Goal: Navigation & Orientation: Find specific page/section

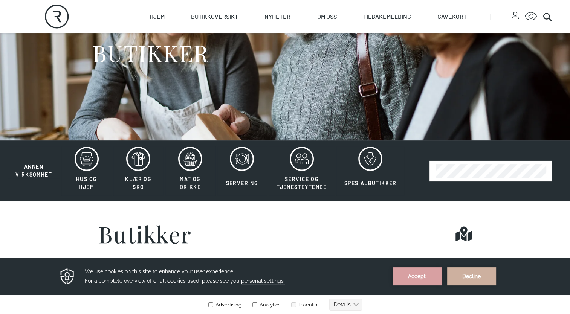
scroll to position [82, 0]
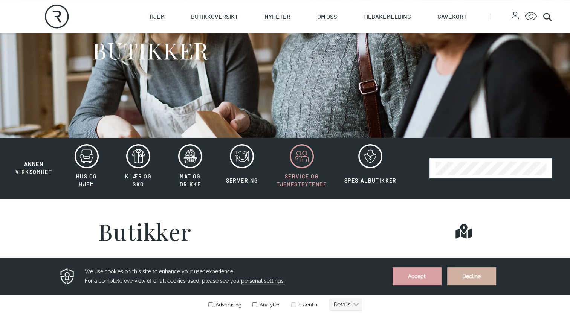
click at [302, 162] on icon at bounding box center [302, 156] width 24 height 24
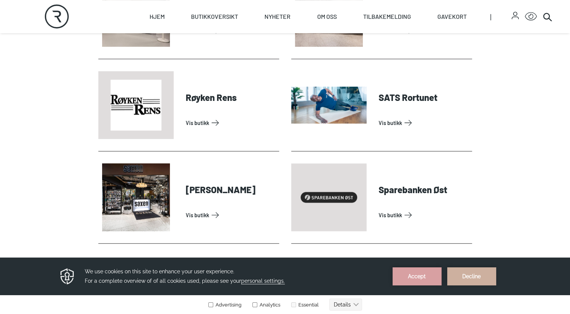
scroll to position [590, 0]
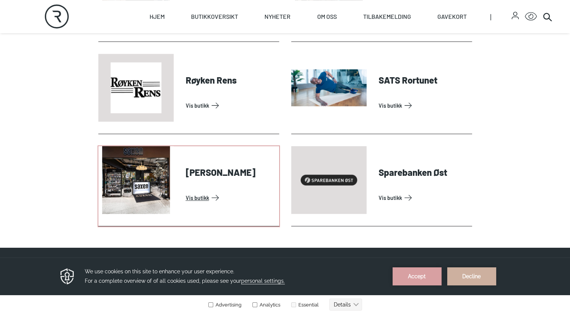
click at [199, 196] on link "Vis butikk" at bounding box center [231, 198] width 90 height 12
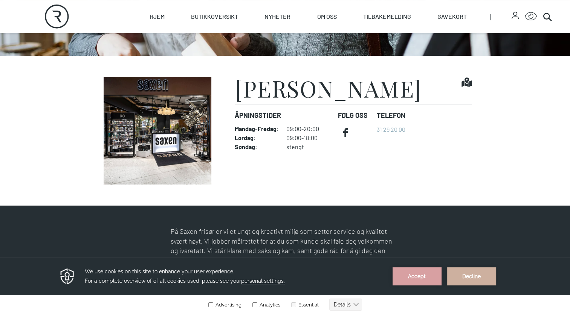
scroll to position [165, 0]
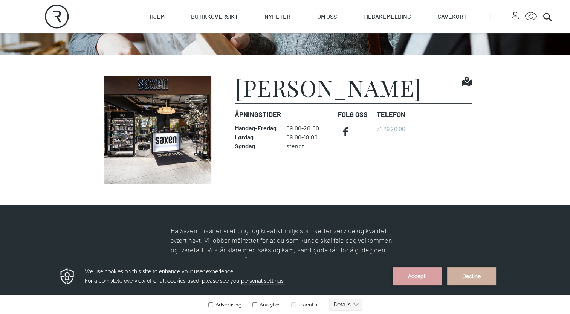
click at [163, 143] on img at bounding box center [157, 130] width 119 height 108
click at [172, 127] on img at bounding box center [157, 130] width 119 height 108
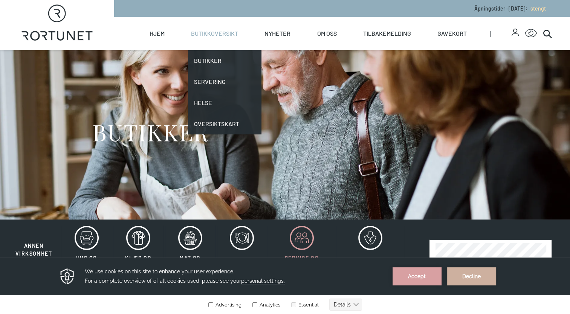
click at [214, 33] on link "Butikkoversikt" at bounding box center [214, 33] width 47 height 33
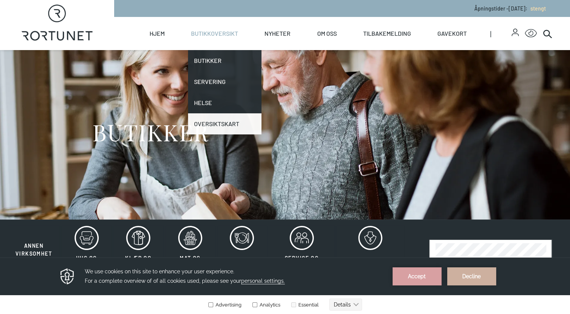
click at [215, 123] on link "Oversiktskart" at bounding box center [225, 123] width 74 height 21
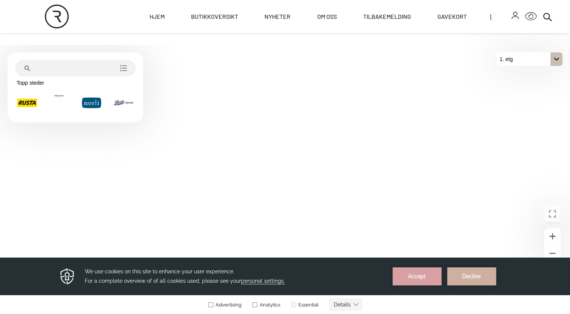
scroll to position [251, 0]
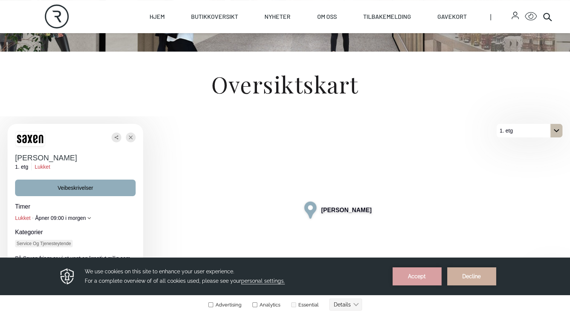
scroll to position [165, 0]
